Goal: Information Seeking & Learning: Check status

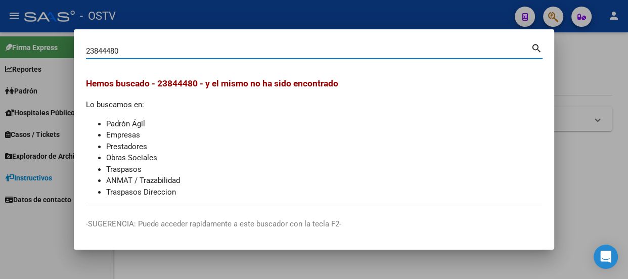
click at [137, 47] on input "23844480" at bounding box center [308, 50] width 445 height 9
click at [313, 23] on div at bounding box center [314, 139] width 628 height 279
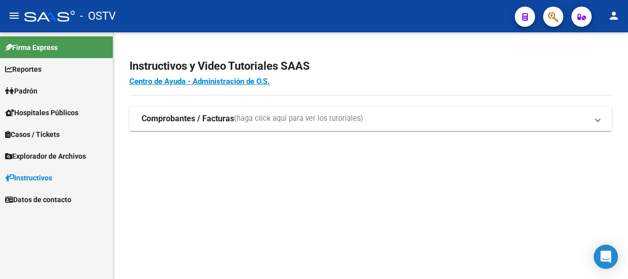
click at [161, 0] on mat-toolbar "menu - OSTV person" at bounding box center [314, 16] width 628 height 32
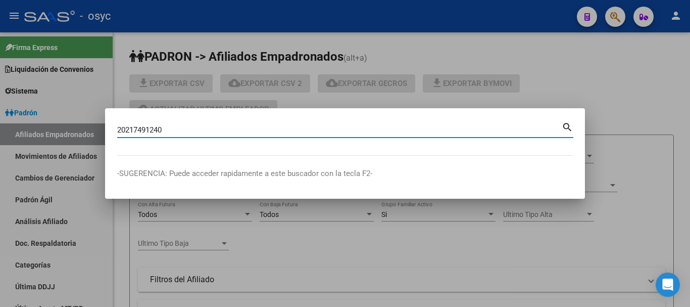
type input "20217491240"
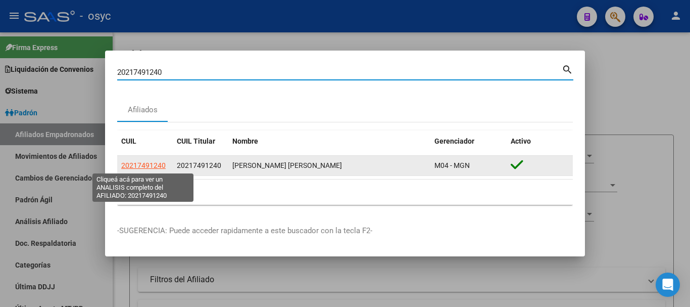
click at [142, 166] on span "20217491240" at bounding box center [143, 165] width 44 height 8
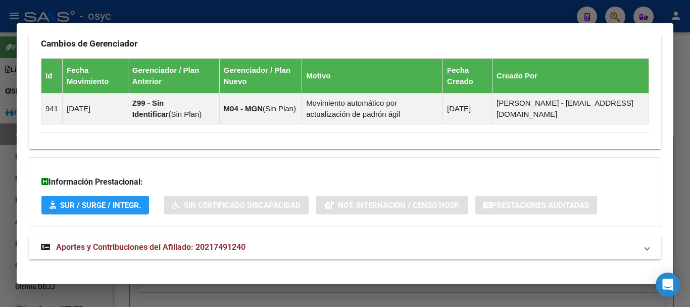
scroll to position [616, 0]
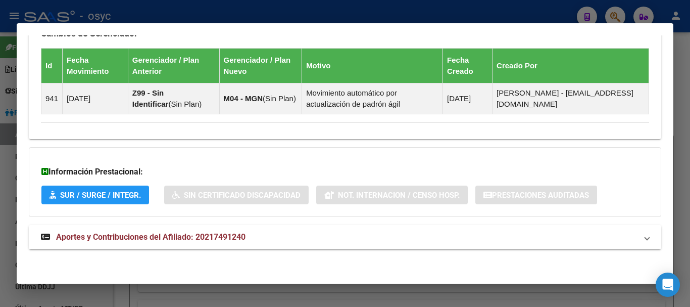
click at [241, 241] on span "Aportes y Contribuciones del Afiliado: 20217491240" at bounding box center [150, 237] width 189 height 10
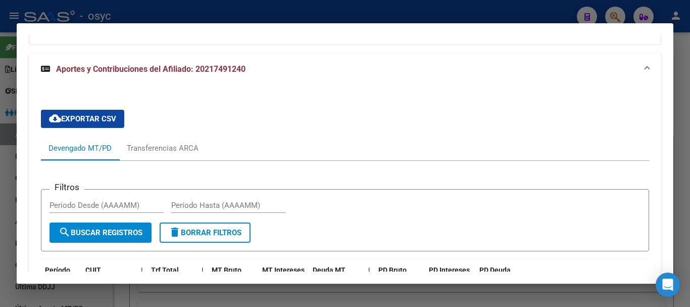
scroll to position [777, 0]
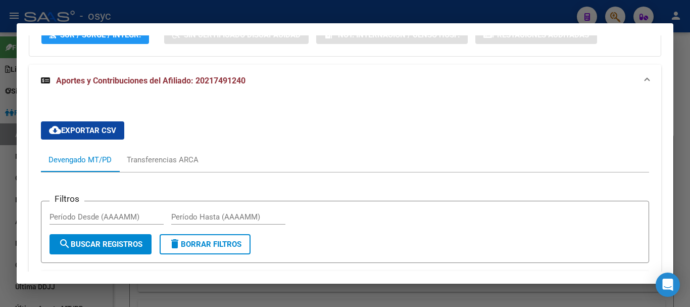
click at [267, 11] on div at bounding box center [345, 153] width 690 height 307
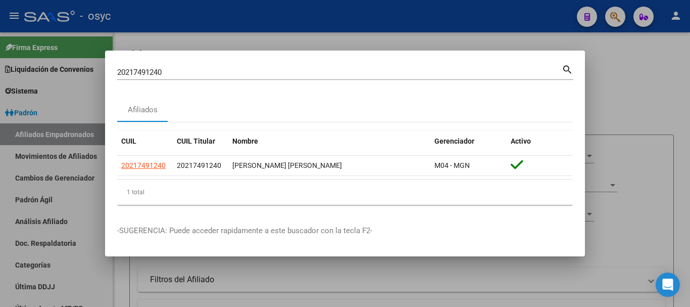
click at [221, 93] on mat-dialog-content "20217491240 Buscar (apellido, dni, cuil, nro traspaso, cuit, obra social) searc…" at bounding box center [345, 138] width 480 height 150
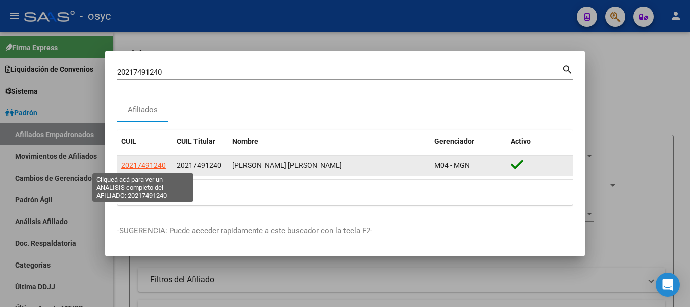
click at [153, 167] on span "20217491240" at bounding box center [143, 165] width 44 height 8
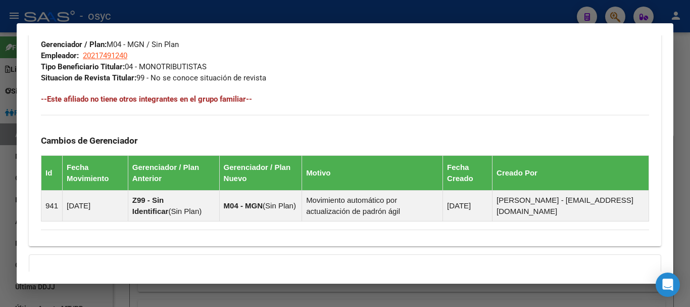
scroll to position [415, 0]
